Goal: Information Seeking & Learning: Check status

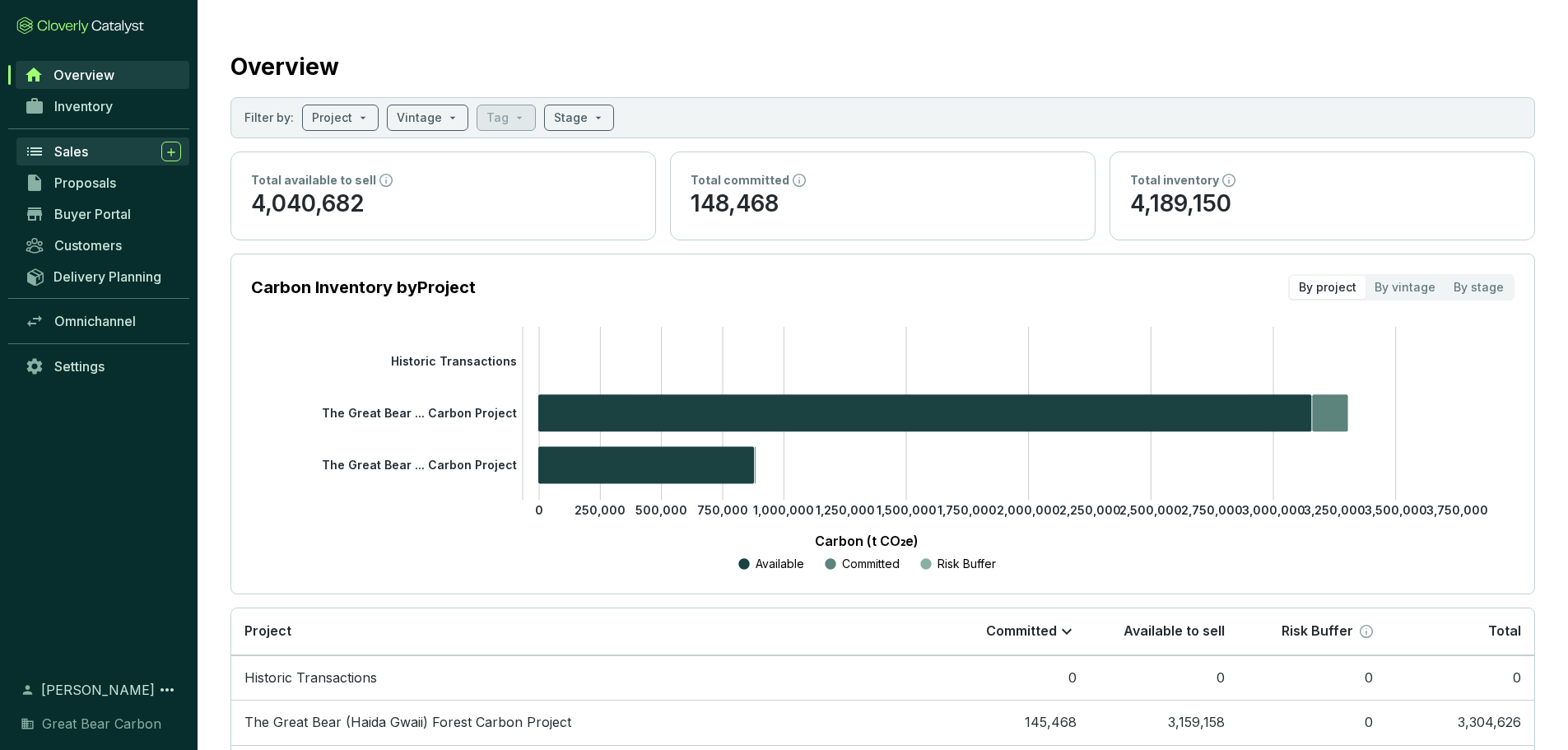
click at [65, 154] on span "Sales" at bounding box center [72, 151] width 34 height 16
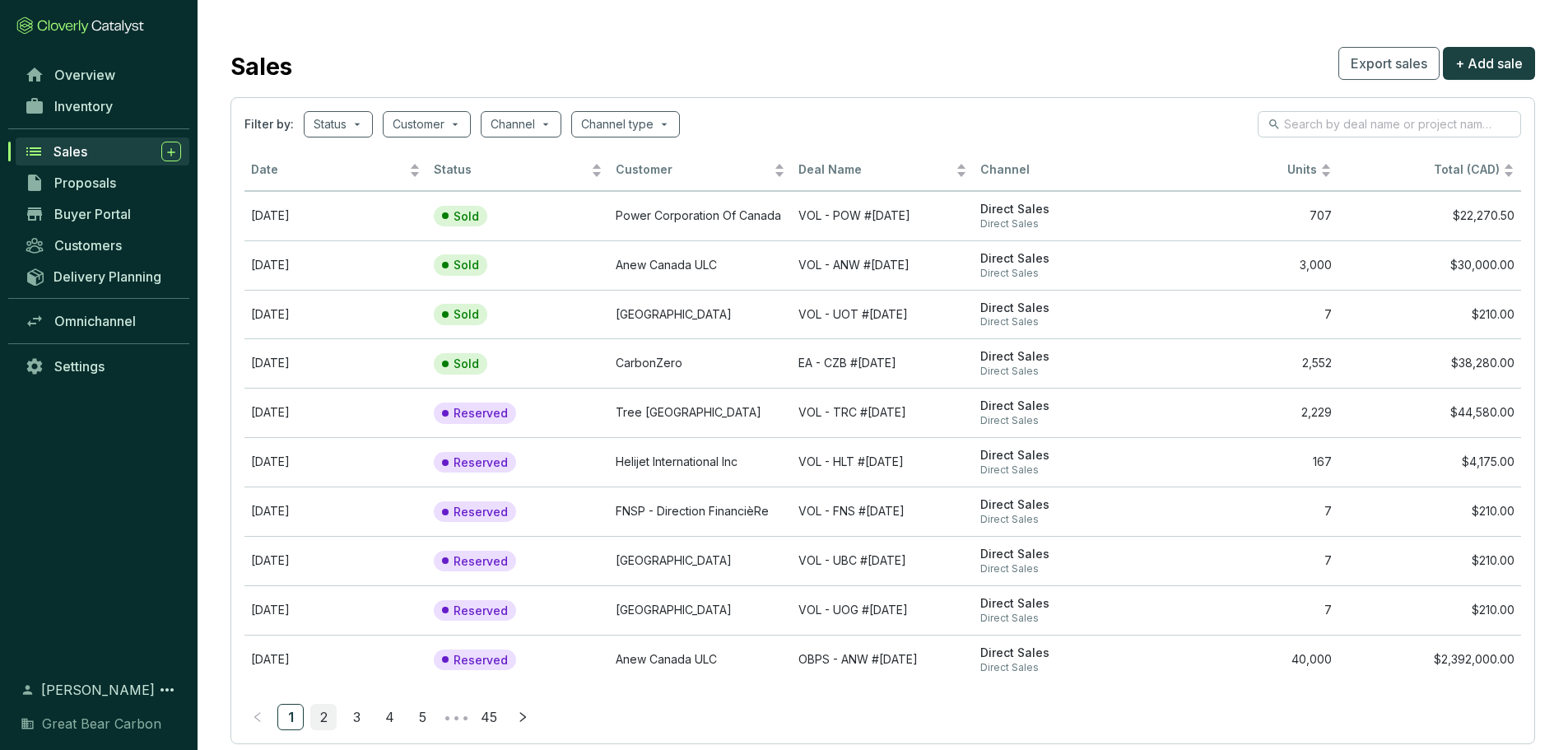
click at [314, 713] on link "2" at bounding box center [323, 717] width 25 height 25
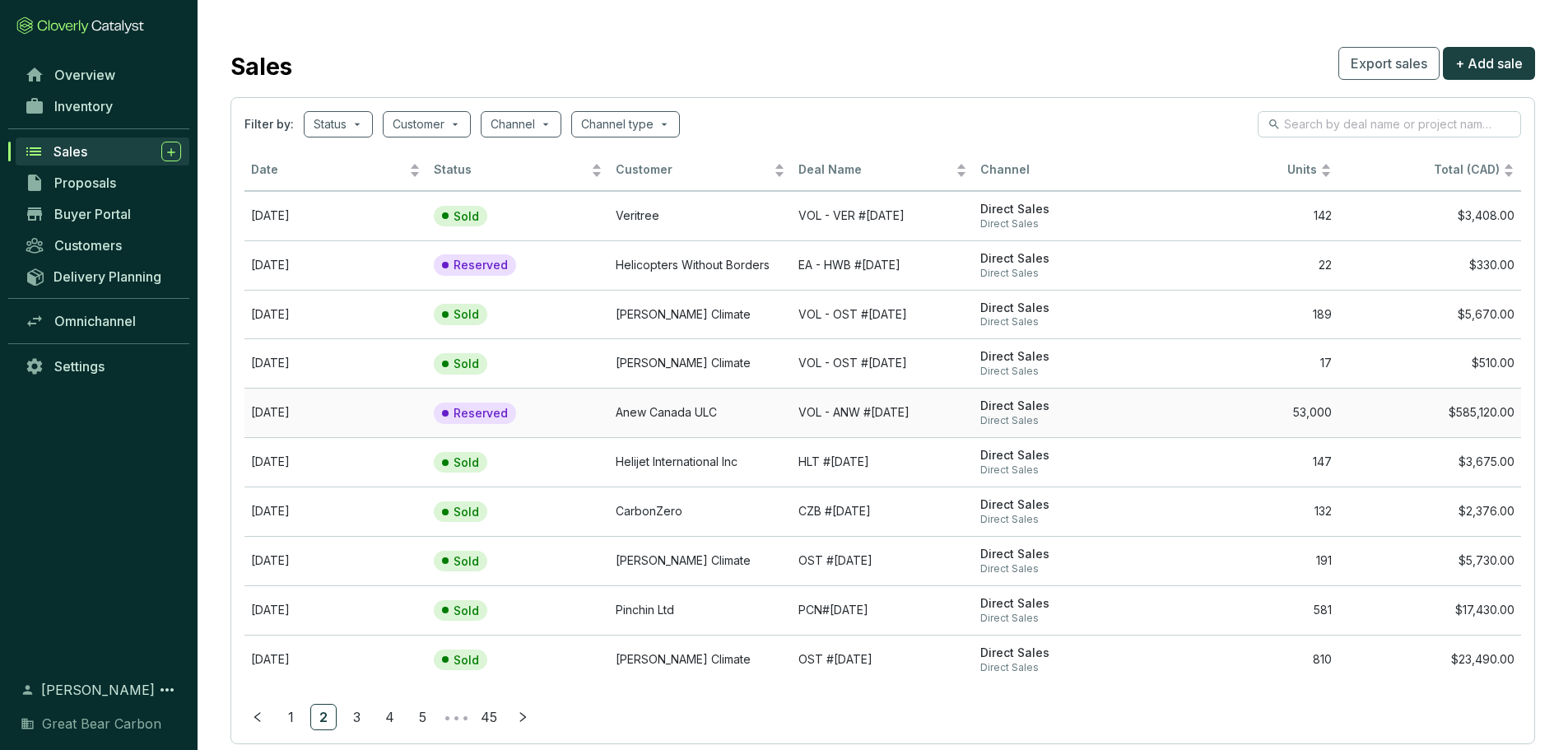
click at [686, 404] on td "Anew Canada ULC" at bounding box center [701, 412] width 183 height 49
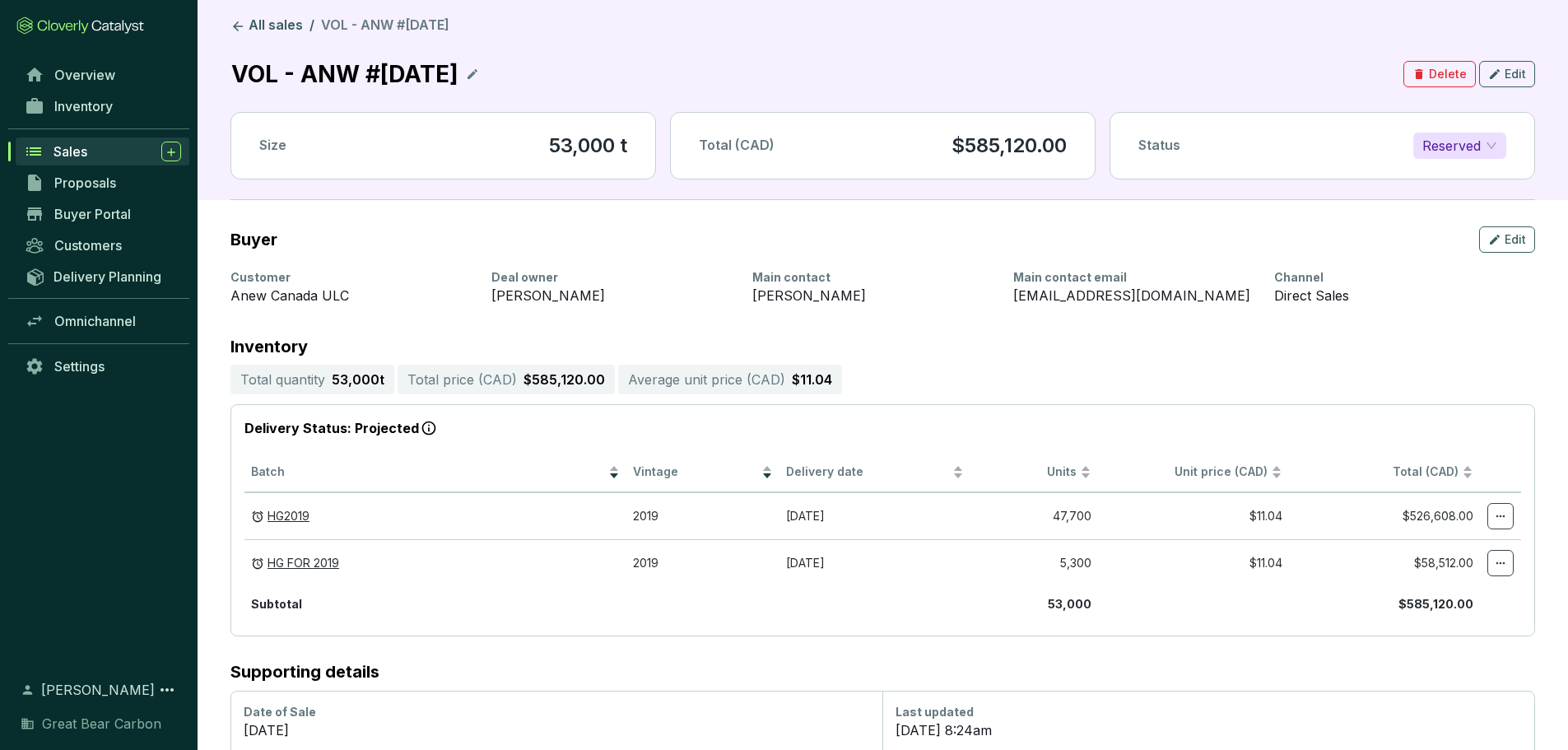
click at [65, 156] on span "Sales" at bounding box center [71, 151] width 34 height 16
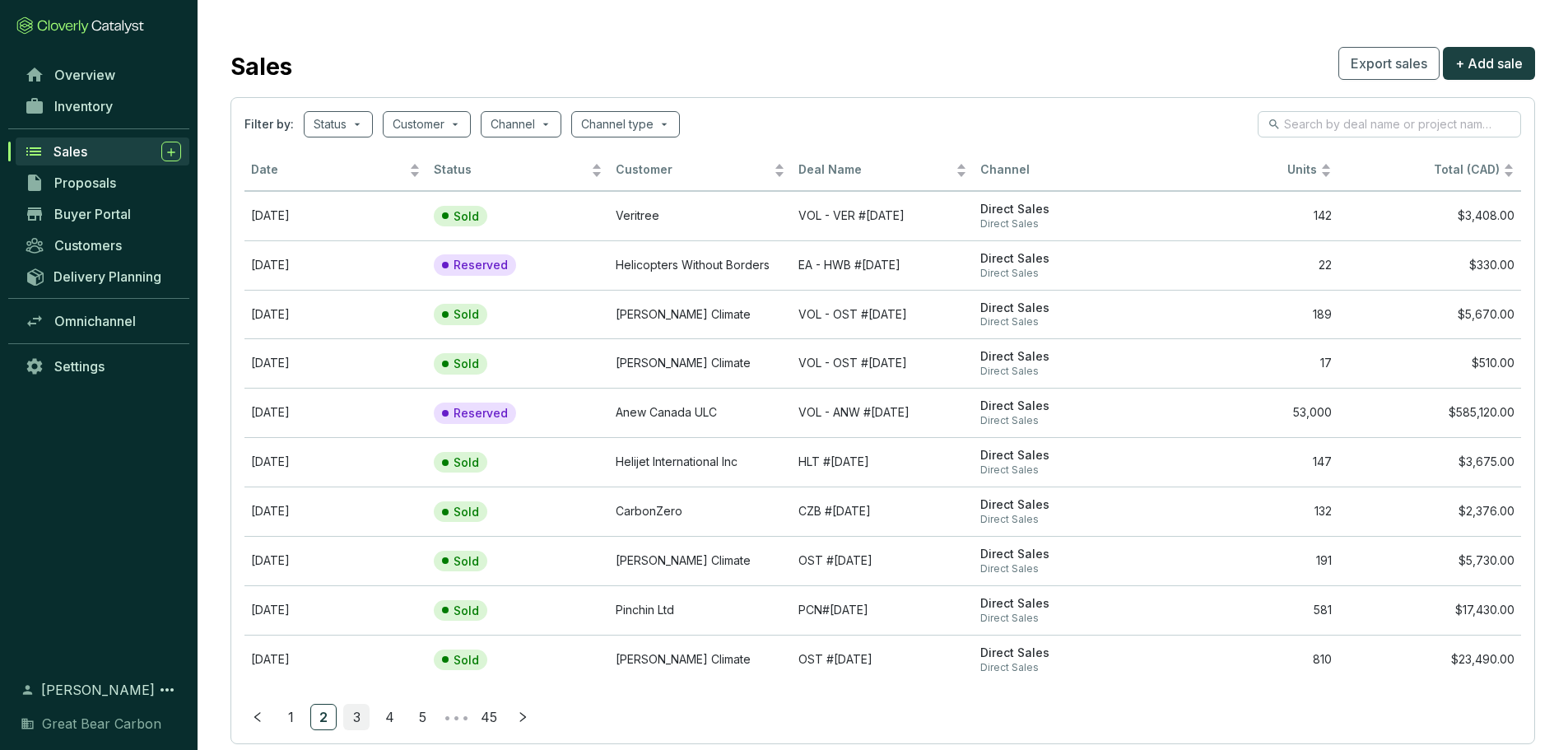
click at [358, 711] on link "3" at bounding box center [356, 717] width 25 height 25
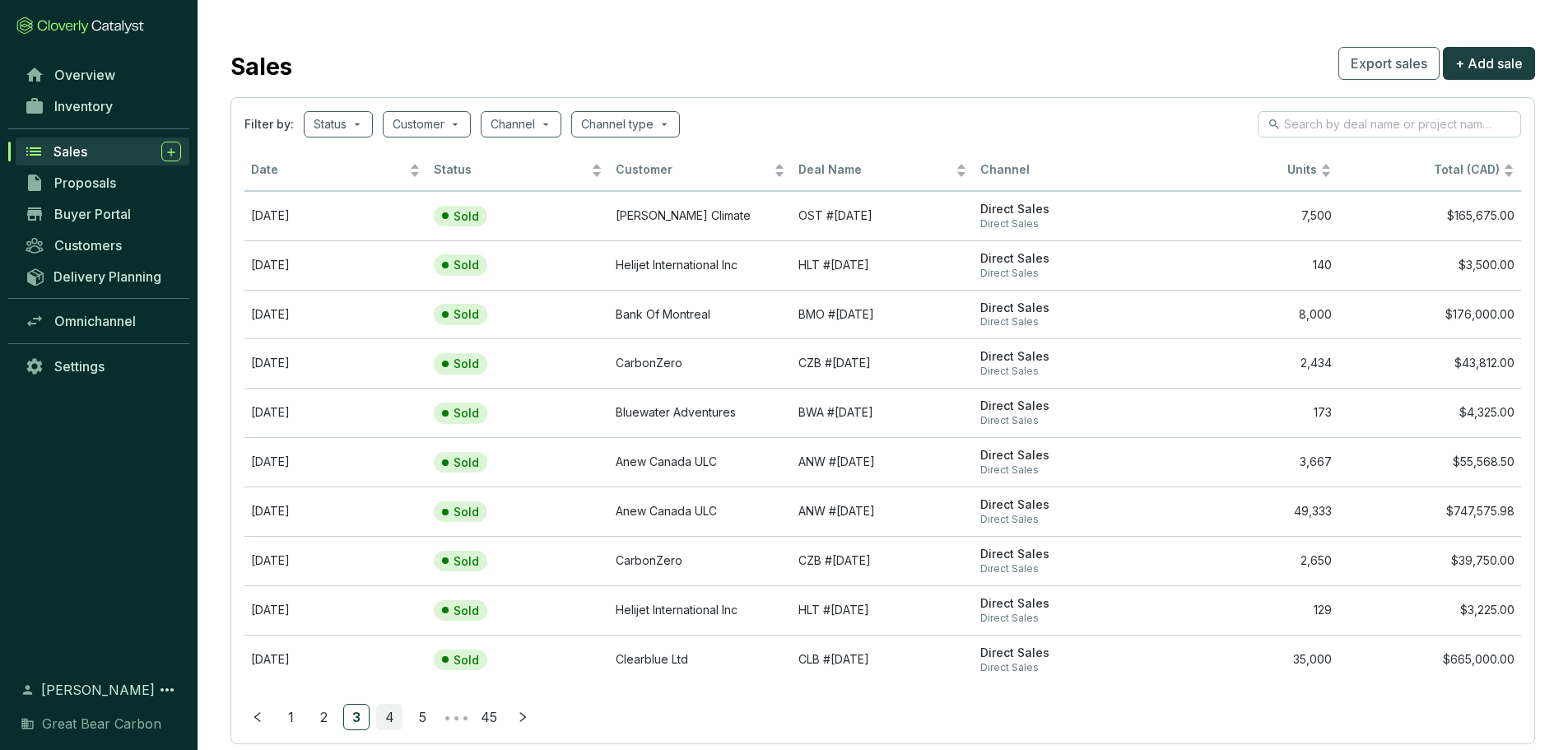
click at [390, 719] on link "4" at bounding box center [389, 717] width 25 height 25
